Goal: Information Seeking & Learning: Learn about a topic

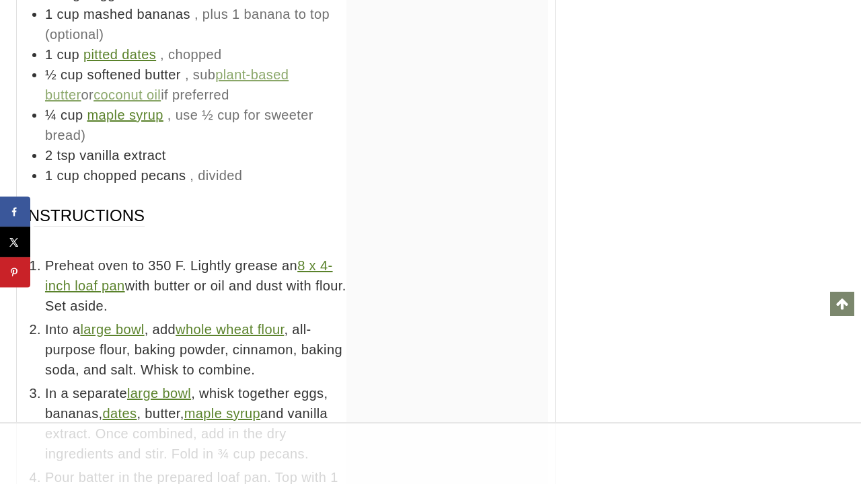
scroll to position [13029, 0]
